Goal: Check status: Check status

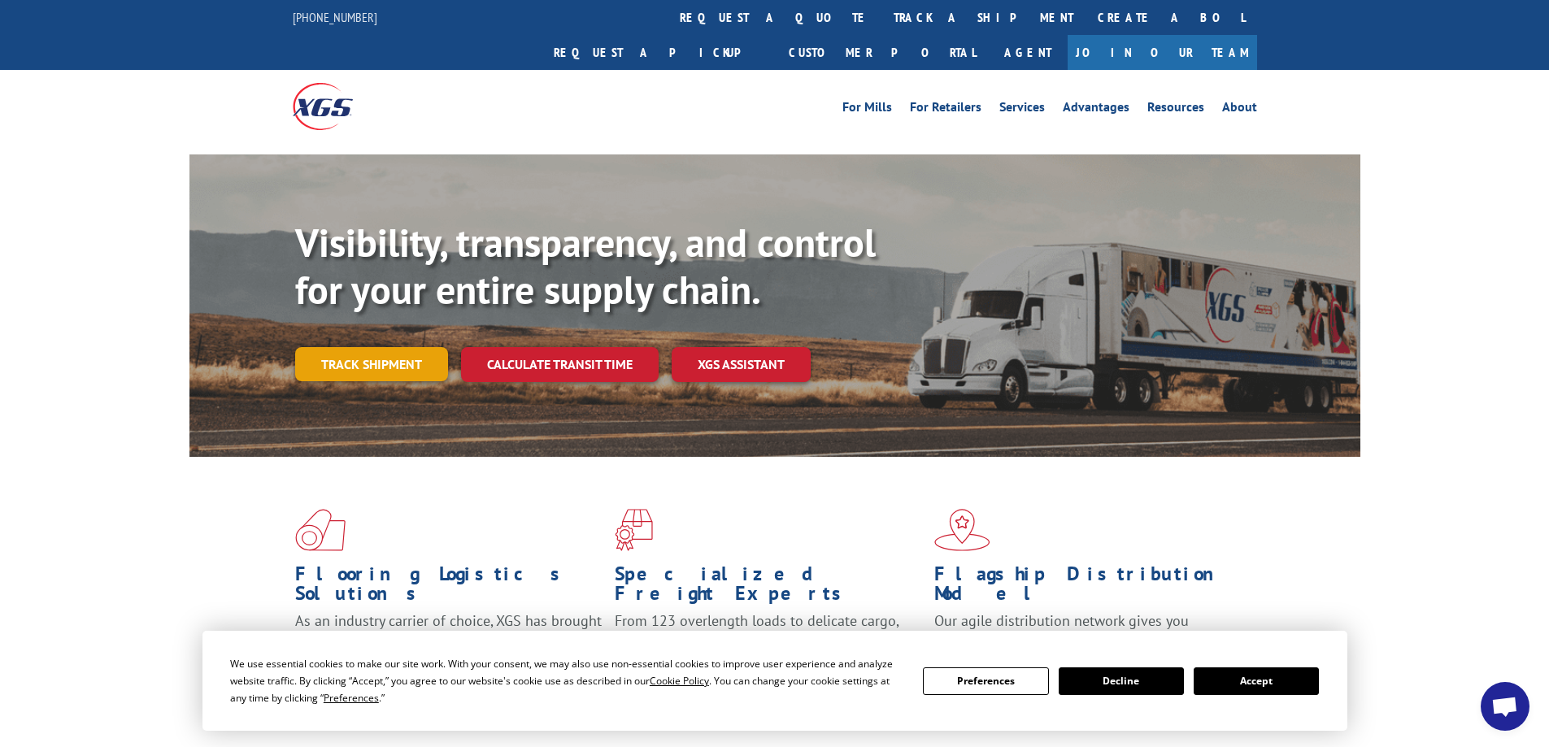
click at [386, 347] on link "Track shipment" at bounding box center [371, 364] width 153 height 34
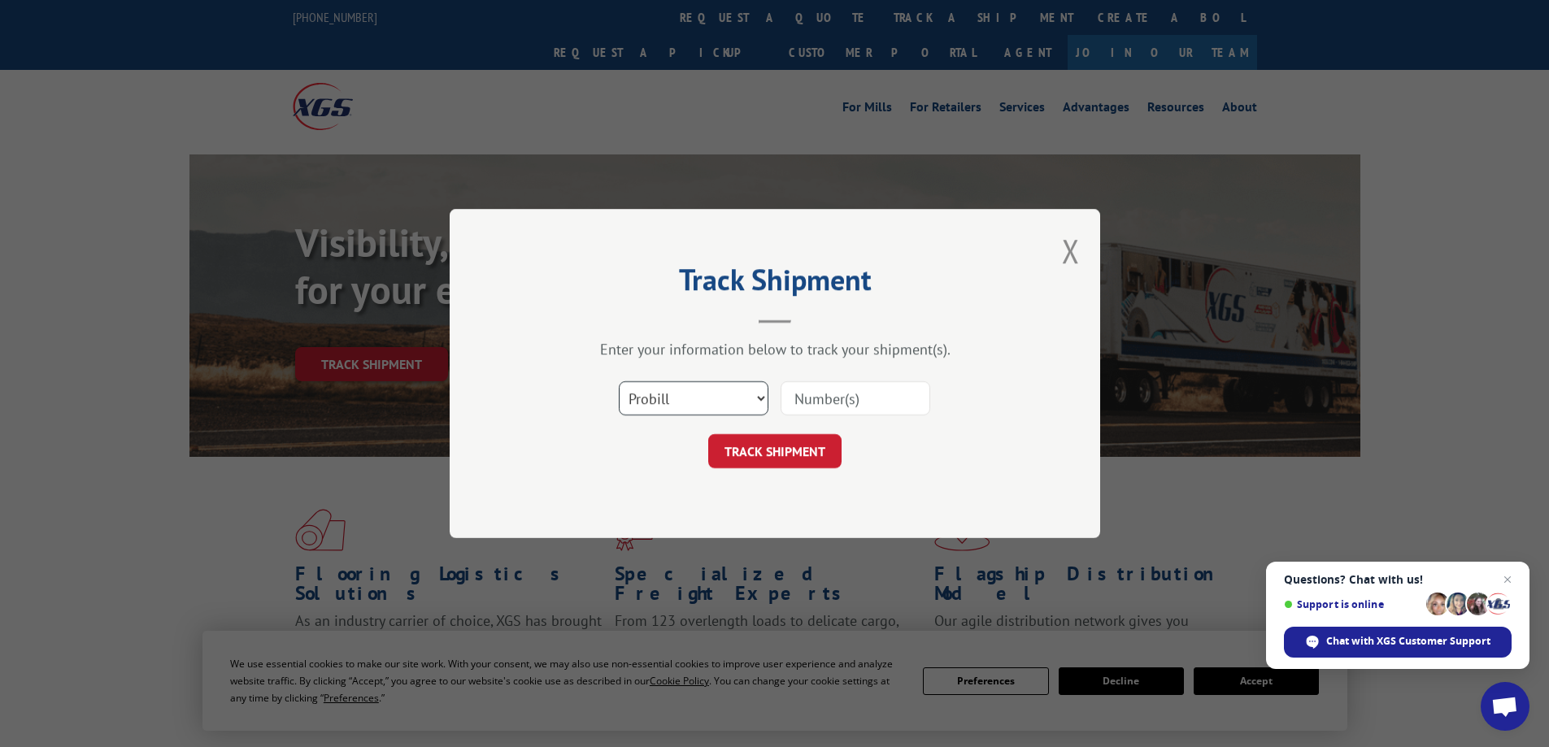
click at [764, 394] on select "Select category... Probill BOL PO" at bounding box center [694, 398] width 150 height 34
select select "bol"
click at [619, 381] on select "Select category... Probill BOL PO" at bounding box center [694, 398] width 150 height 34
click at [789, 398] on input at bounding box center [856, 398] width 150 height 34
type input "6026239"
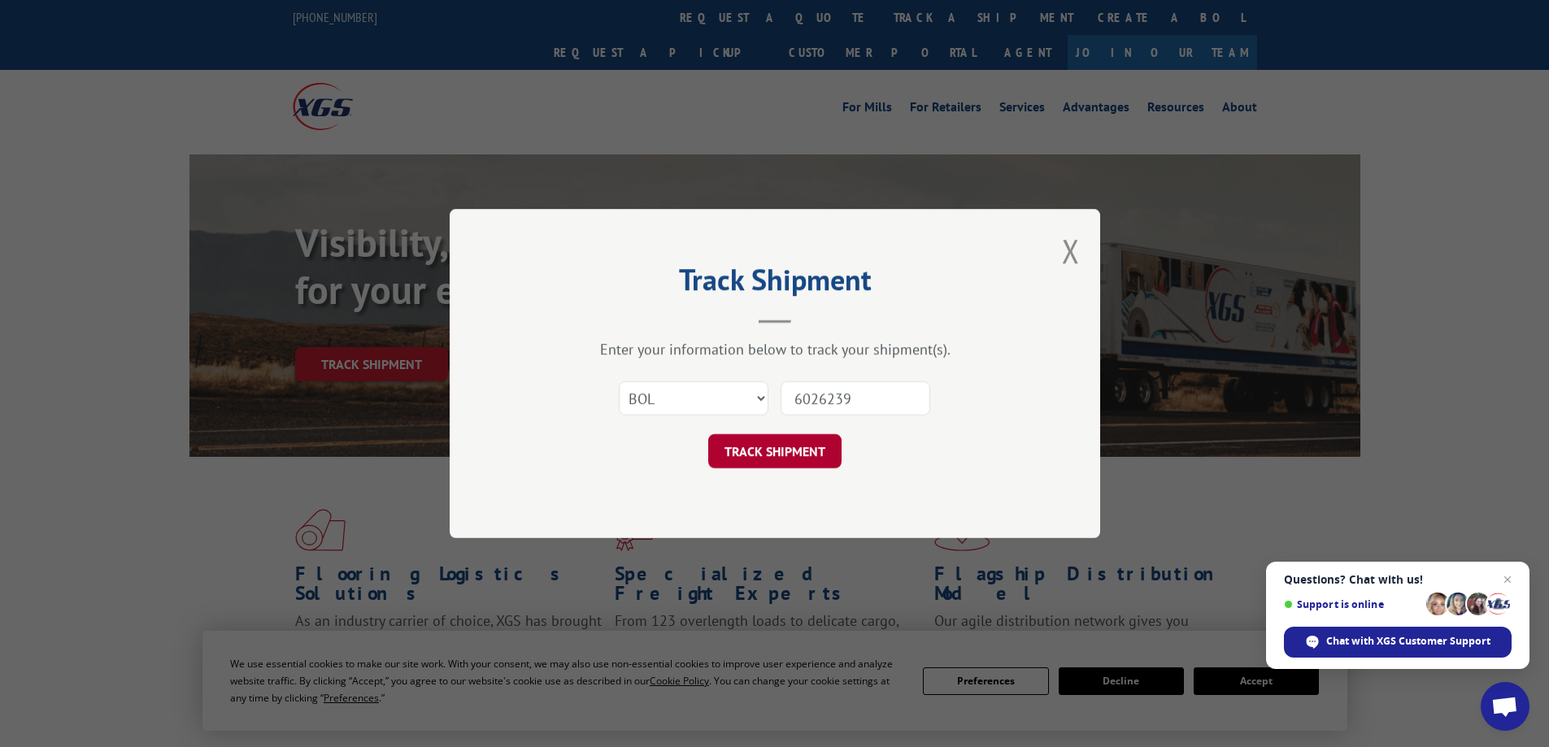
click at [769, 454] on button "TRACK SHIPMENT" at bounding box center [774, 451] width 133 height 34
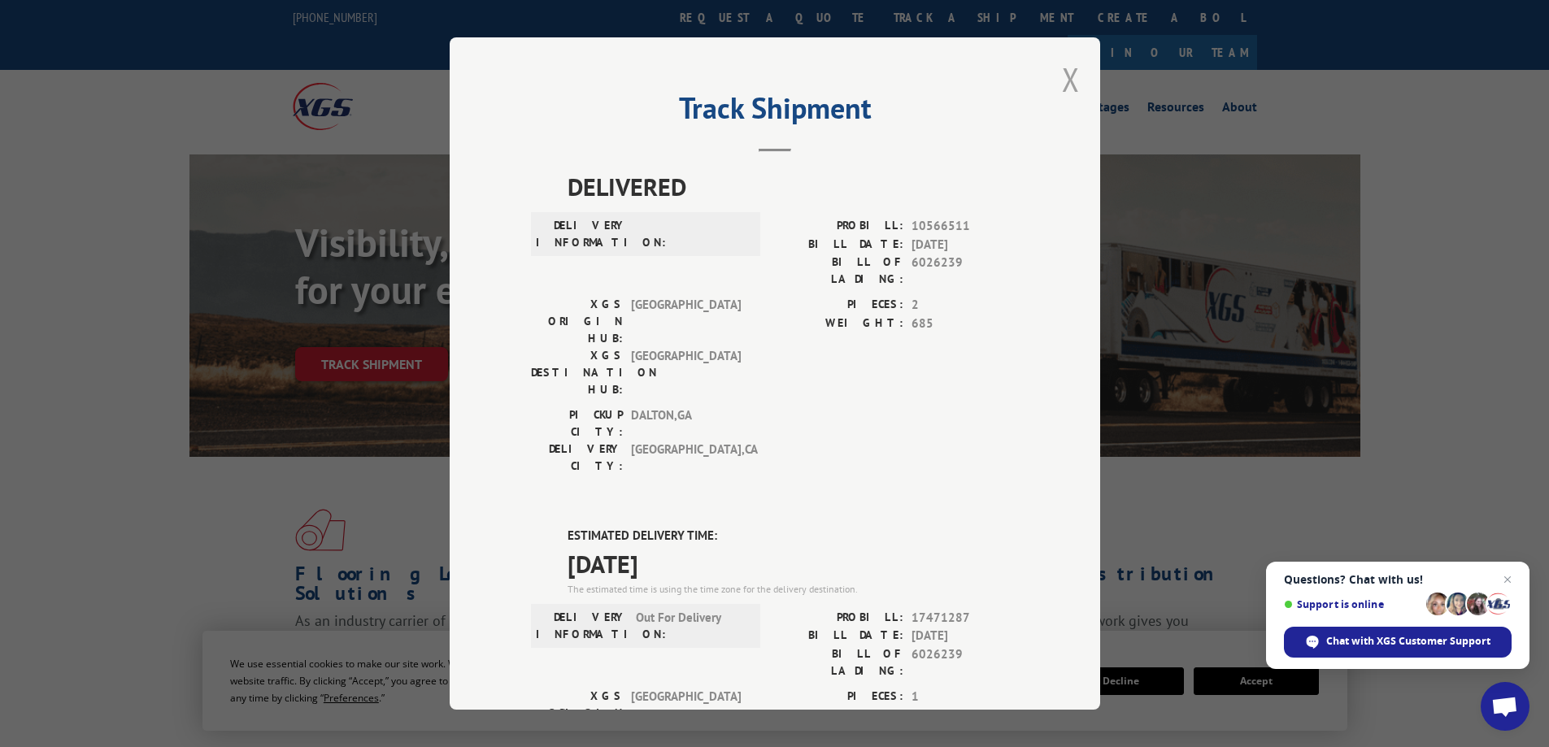
click at [1062, 79] on button "Close modal" at bounding box center [1071, 79] width 18 height 43
